Goal: Find specific page/section: Find specific page/section

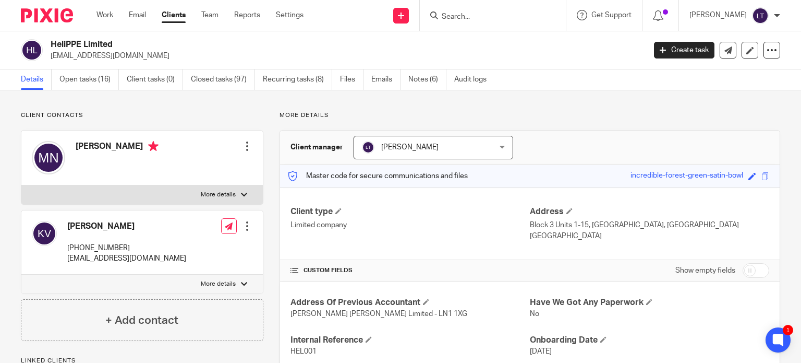
scroll to position [261, 0]
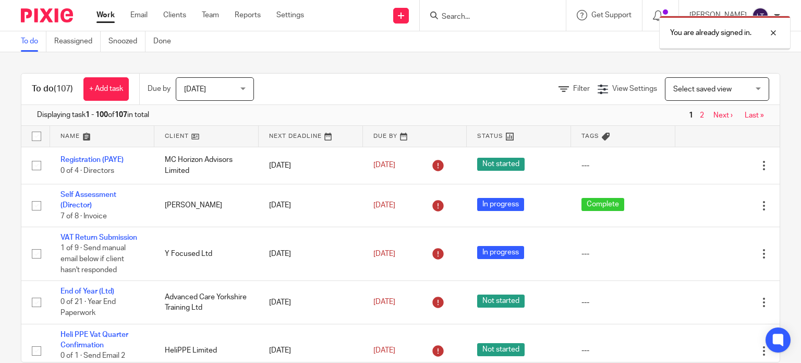
click at [523, 20] on div "You are already signed in." at bounding box center [596, 30] width 390 height 40
click at [490, 17] on div "You are already signed in." at bounding box center [596, 30] width 390 height 40
click at [772, 30] on div at bounding box center [766, 33] width 28 height 13
click at [535, 15] on input "Search" at bounding box center [488, 17] width 94 height 9
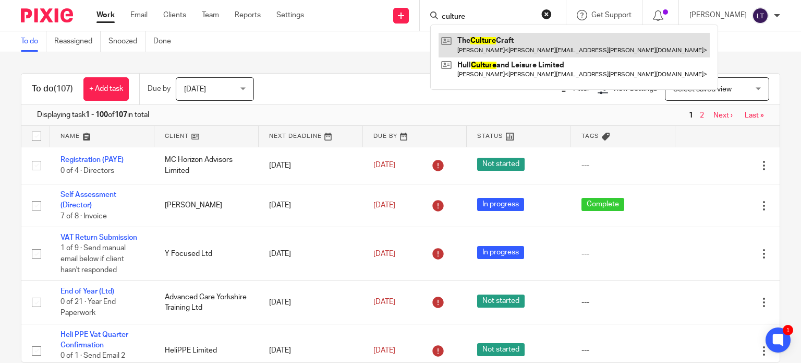
type input "culture"
click at [534, 44] on link at bounding box center [574, 45] width 271 height 24
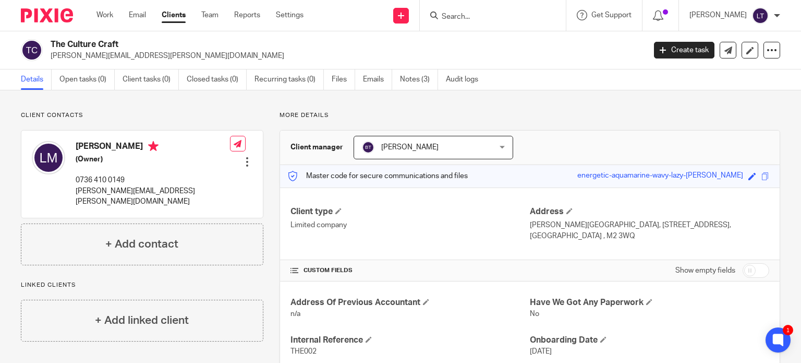
drag, startPoint x: 129, startPoint y: 147, endPoint x: 76, endPoint y: 148, distance: 53.2
click at [76, 148] on h4 "[PERSON_NAME]" at bounding box center [153, 147] width 154 height 13
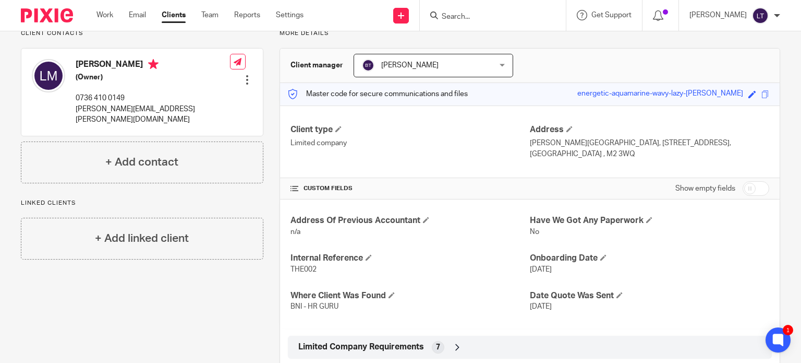
scroll to position [157, 0]
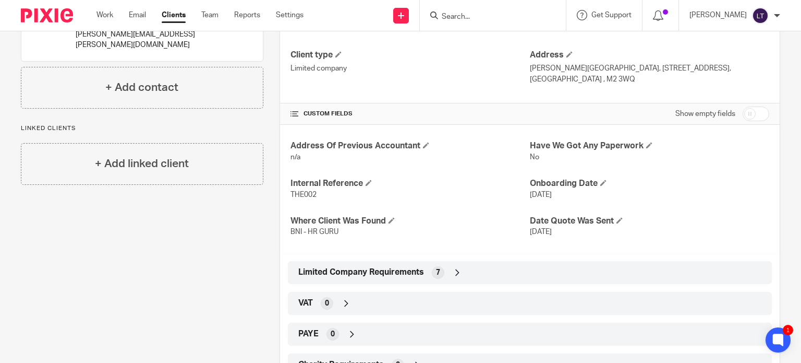
click at [459, 271] on icon at bounding box center [457, 272] width 10 height 10
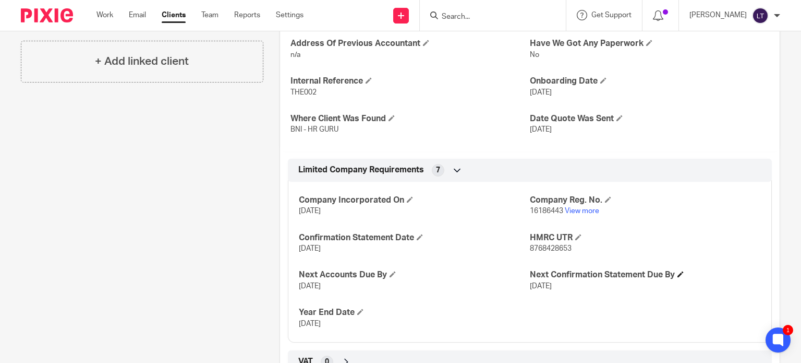
scroll to position [261, 0]
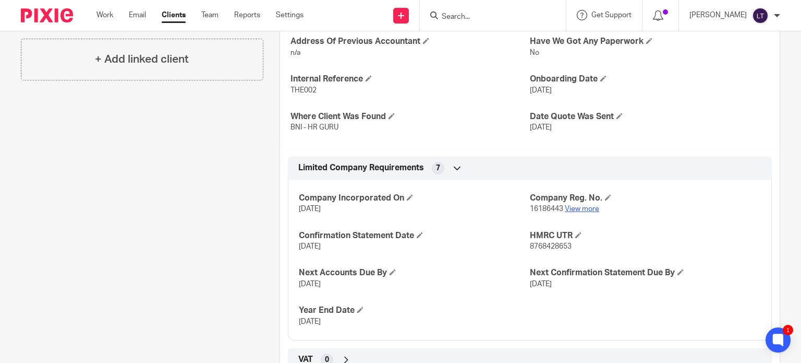
click at [570, 206] on link "View more" at bounding box center [582, 208] width 34 height 7
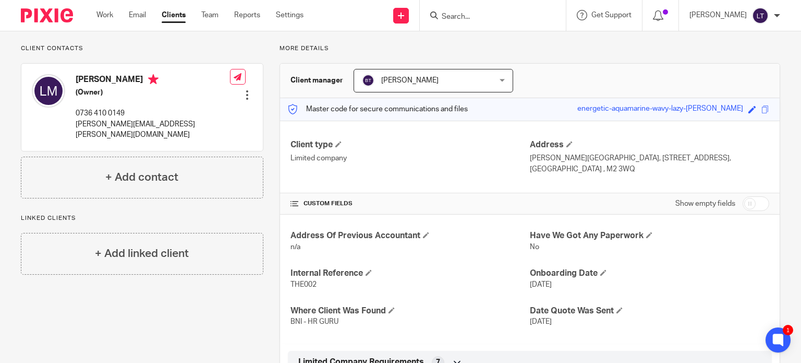
scroll to position [52, 0]
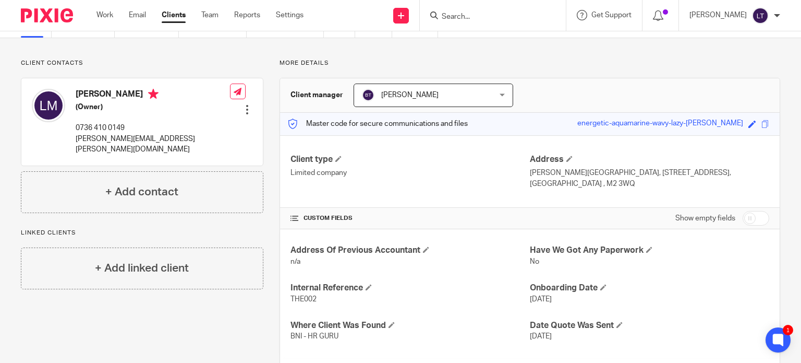
click at [508, 13] on input "Search" at bounding box center [488, 17] width 94 height 9
paste input "Endless Living Ltd"
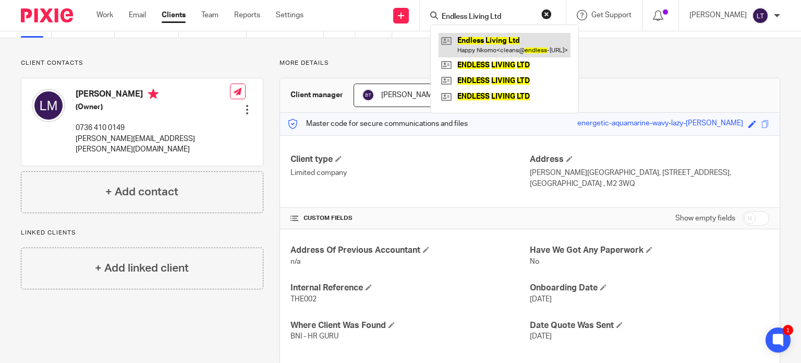
type input "Endless Living Ltd"
click at [521, 45] on link at bounding box center [505, 45] width 132 height 24
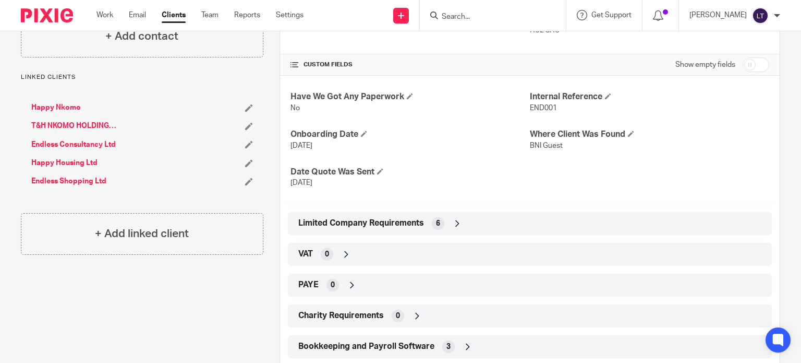
scroll to position [261, 0]
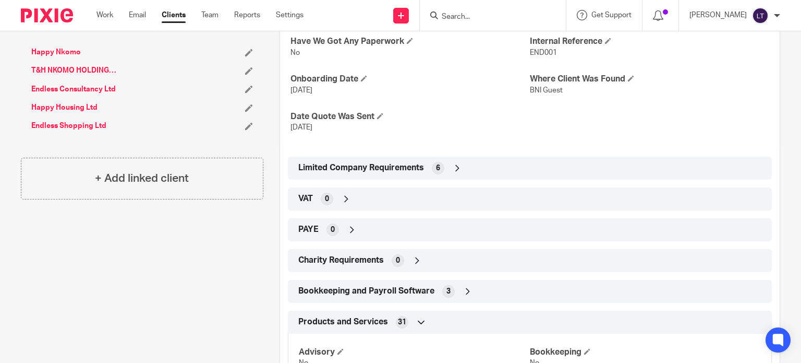
click at [461, 170] on icon at bounding box center [457, 168] width 10 height 10
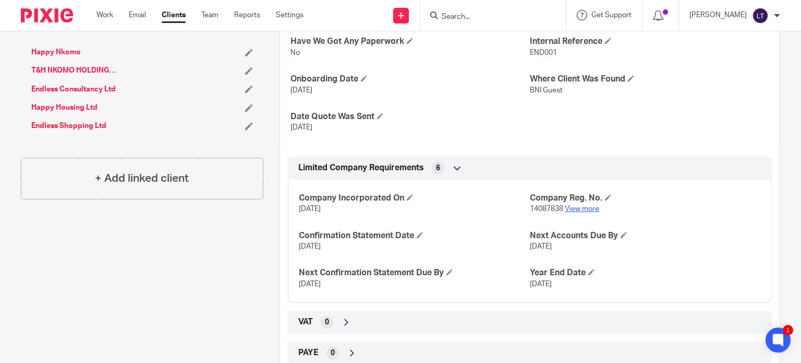
click at [584, 208] on link "View more" at bounding box center [582, 208] width 34 height 7
